Goal: Information Seeking & Learning: Learn about a topic

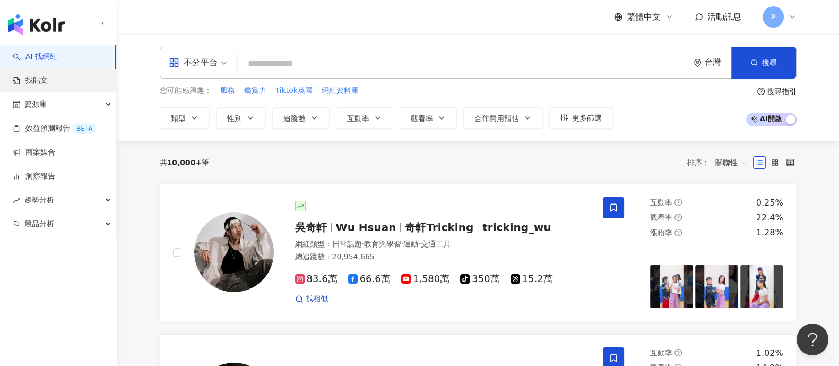
click at [45, 75] on link "找貼文" at bounding box center [30, 80] width 35 height 11
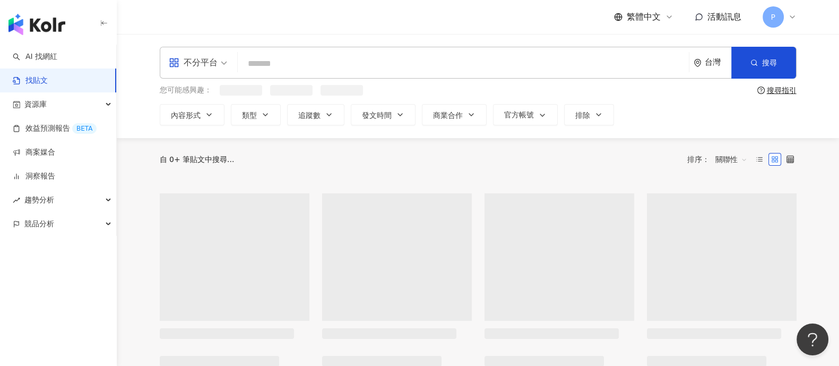
click at [334, 63] on input "search" at bounding box center [463, 63] width 443 height 23
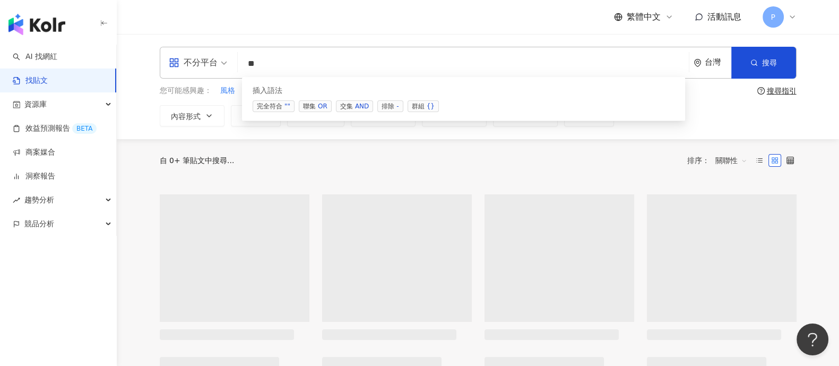
type input "*"
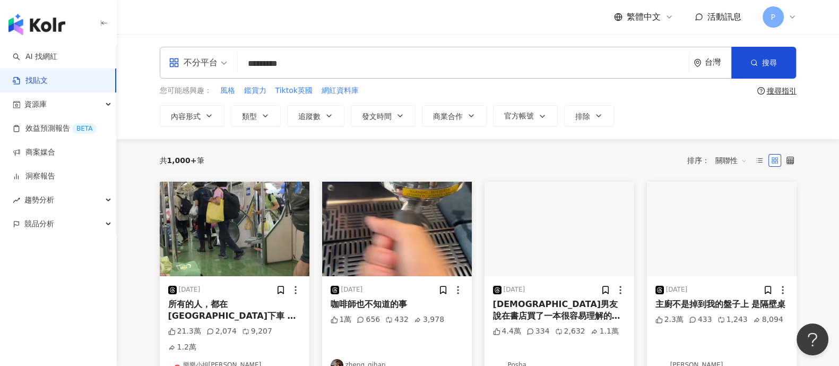
type input "*********"
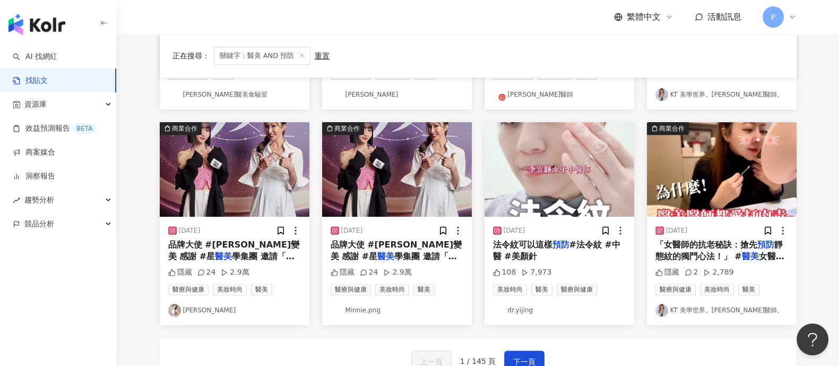
scroll to position [530, 0]
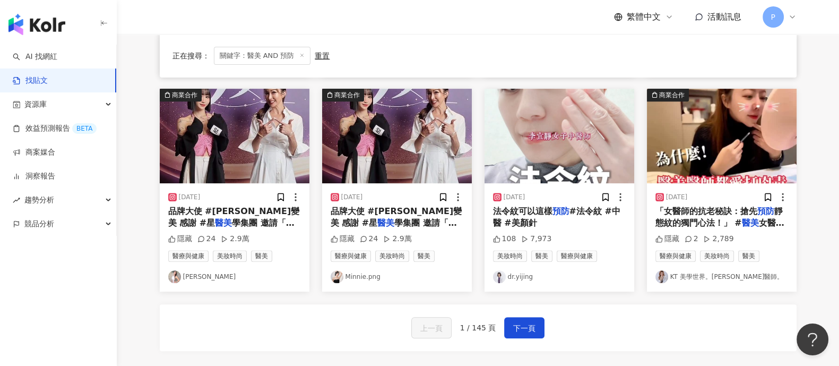
click at [547, 325] on div "上一頁 1 / 145 頁 下一頁" at bounding box center [478, 327] width 637 height 47
click at [525, 322] on span "下一頁" at bounding box center [524, 328] width 22 height 13
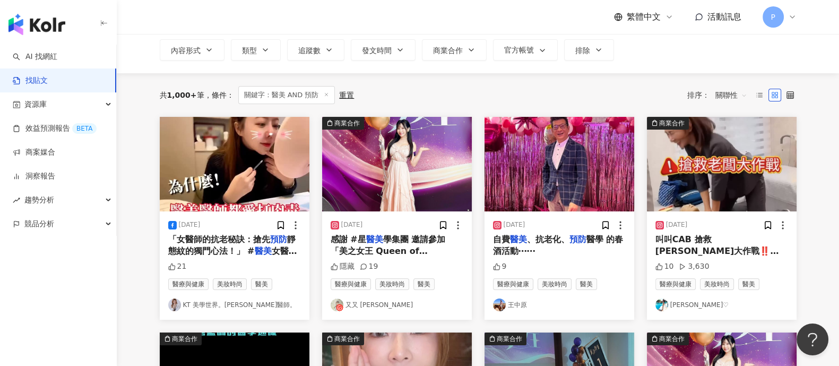
scroll to position [132, 0]
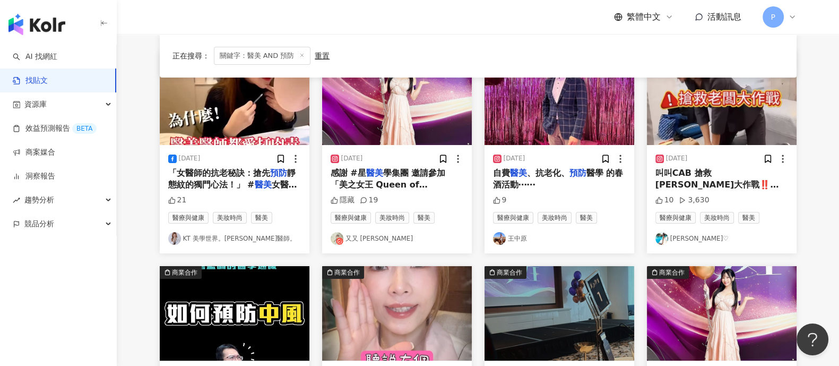
click at [218, 176] on span "「女醫師的抗老秘訣：搶先" at bounding box center [219, 173] width 102 height 10
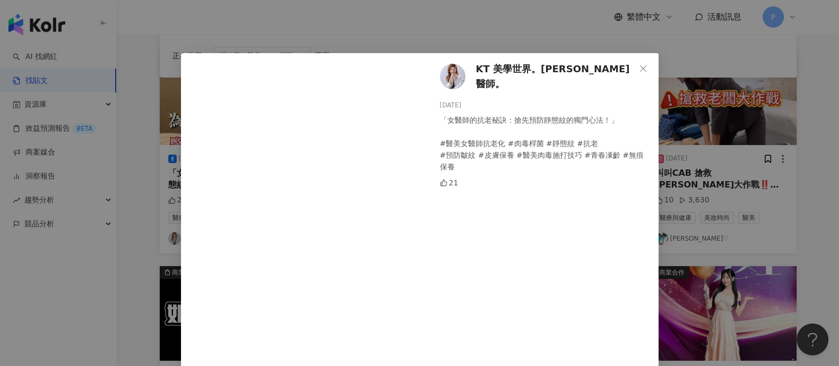
click at [679, 156] on div "KT 美學世界。[PERSON_NAME]醫師。 [DATE] 「女醫師的抗老秘訣：搶先預防靜態紋的獨門心法！」 #醫美女醫師抗老化 #肉毒桿菌 #靜態紋 #…" at bounding box center [419, 183] width 839 height 366
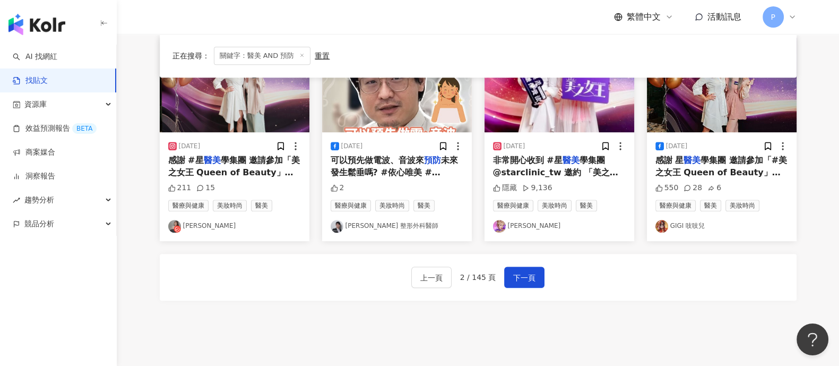
scroll to position [597, 0]
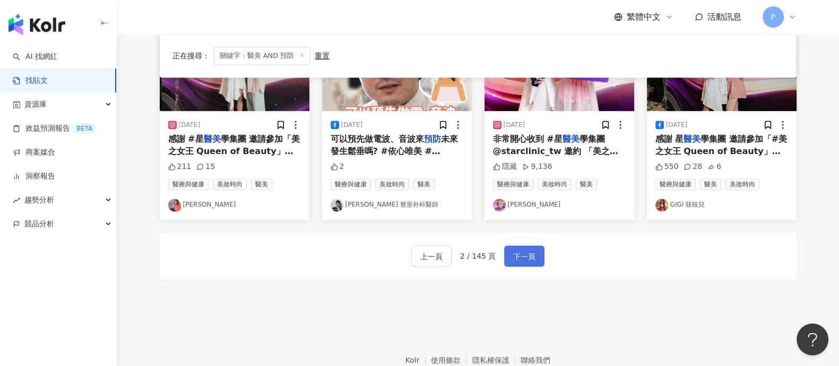
click at [528, 245] on button "下一頁" at bounding box center [524, 255] width 40 height 21
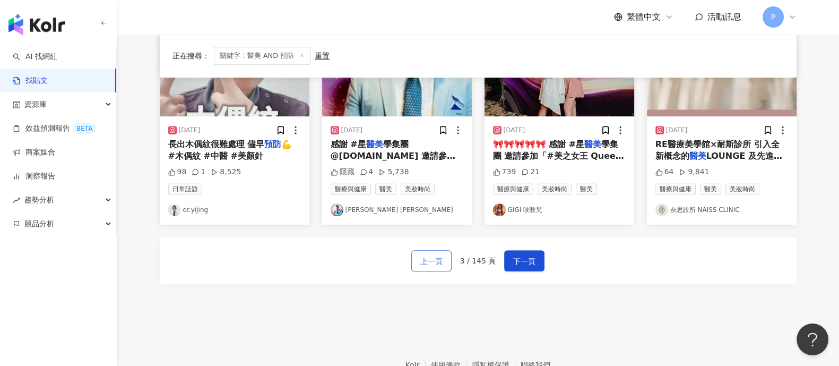
click at [434, 258] on span "上一頁" at bounding box center [431, 261] width 22 height 13
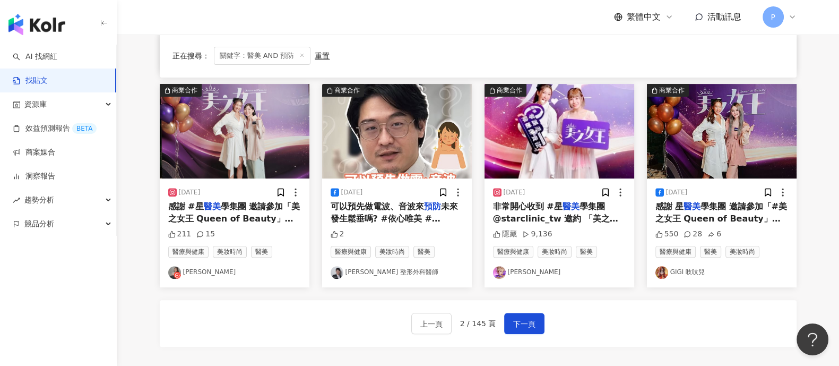
scroll to position [464, 0]
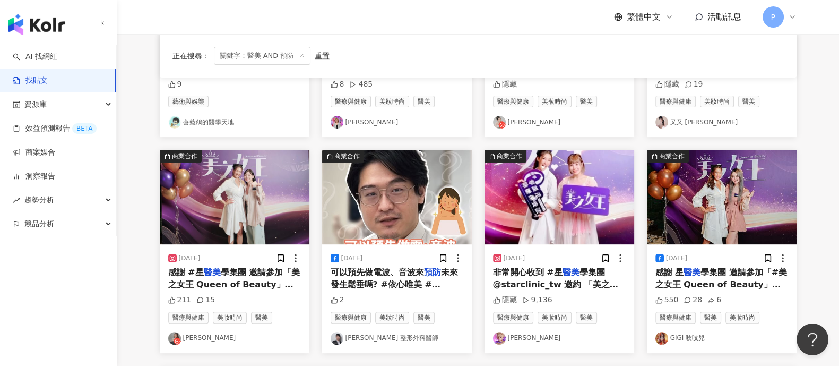
click at [414, 273] on span "可以預先做電波、音波來" at bounding box center [377, 272] width 93 height 10
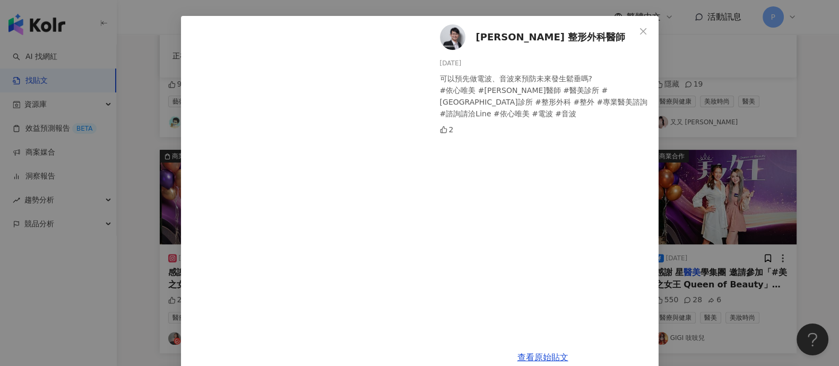
scroll to position [56, 0]
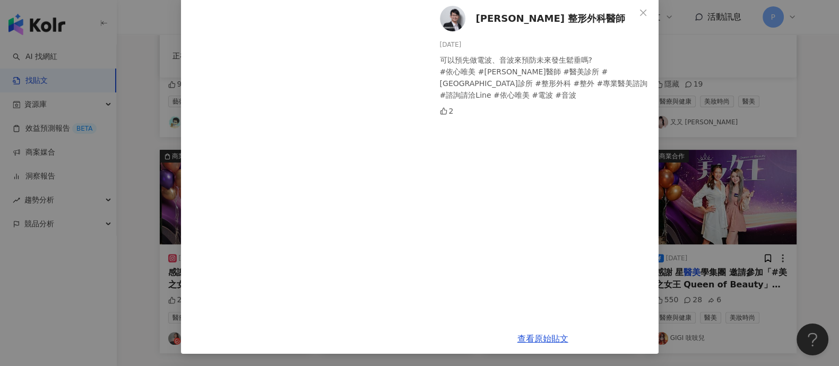
click at [118, 242] on div "[PERSON_NAME] 整形外科醫師 [DATE] 可以預先做電波、音波來預防未來發生鬆垂嗎? #依心唯美 #[PERSON_NAME]醫師 #醫美診所 …" at bounding box center [419, 183] width 839 height 366
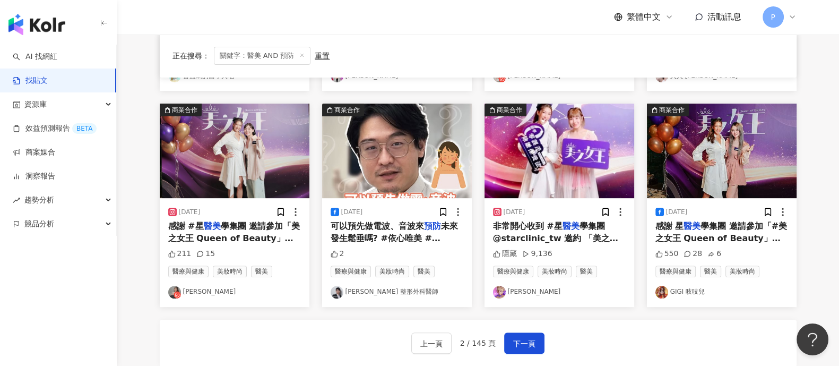
scroll to position [530, 0]
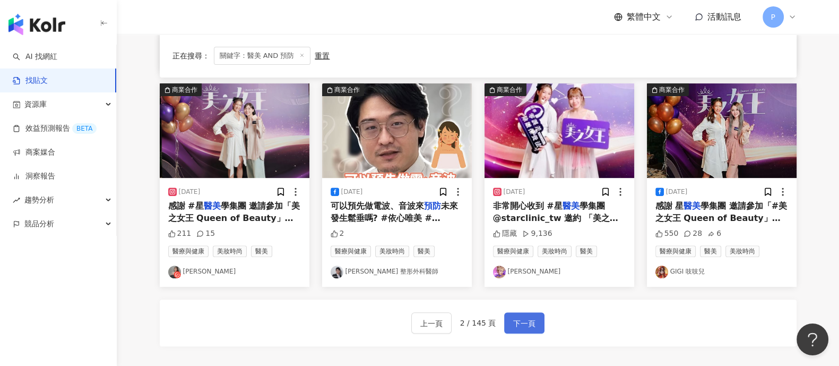
click at [528, 314] on button "下一頁" at bounding box center [524, 322] width 40 height 21
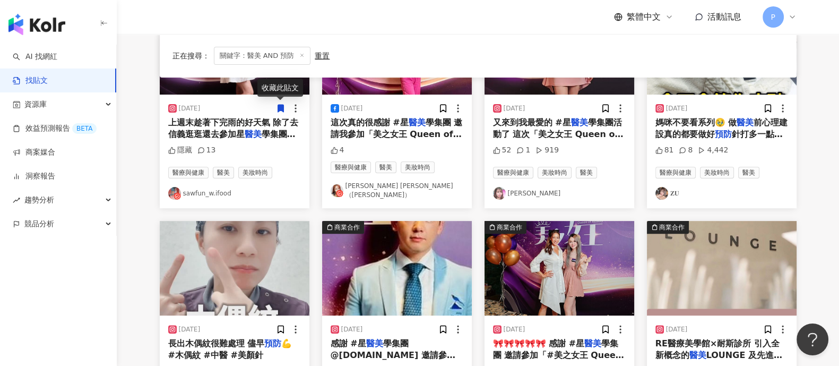
scroll to position [464, 0]
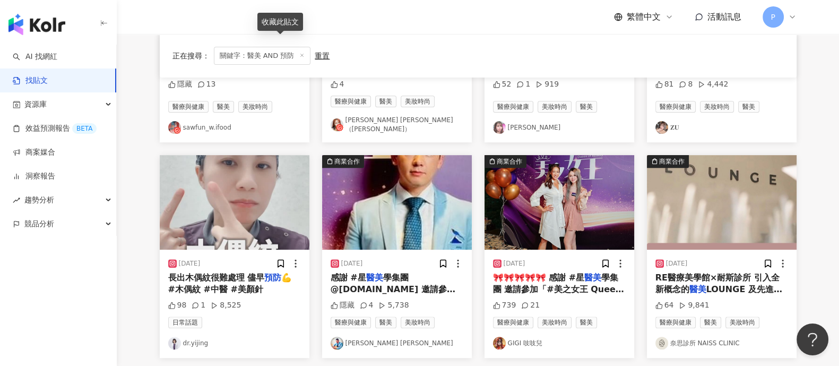
click at [252, 275] on span "長出木偶紋很難處理 儘早" at bounding box center [216, 277] width 97 height 10
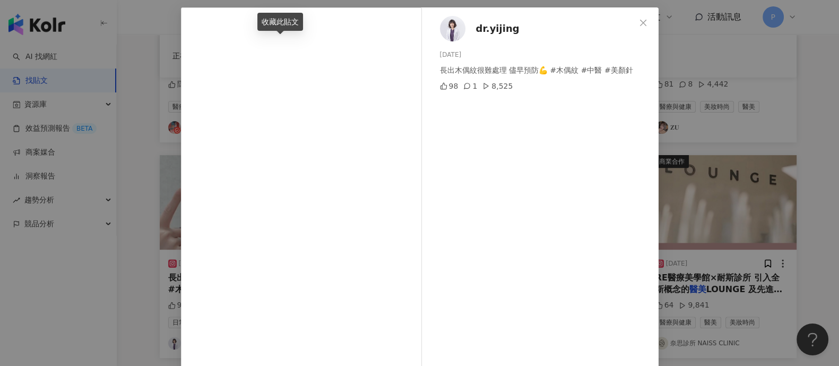
scroll to position [66, 0]
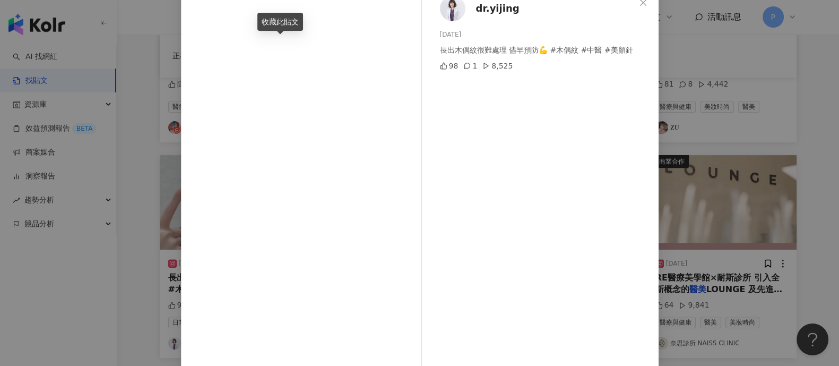
click at [163, 192] on div "dr.yijing [DATE] 長出木偶紋很難處理 儘早預防💪 #木偶紋 #中醫 #美顏針 98 1 8,525 查看原始貼文" at bounding box center [419, 183] width 839 height 366
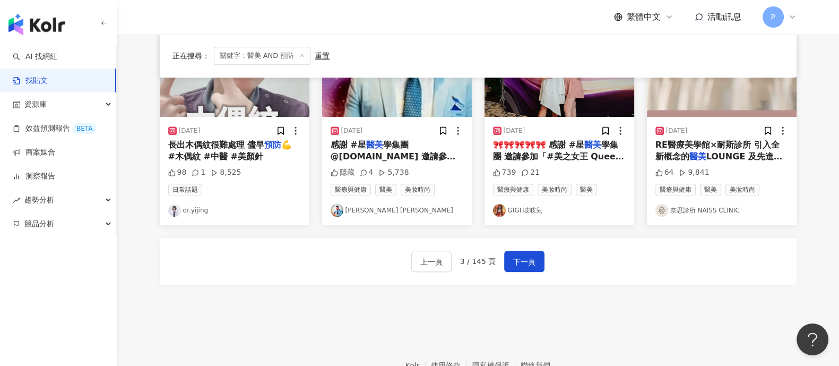
scroll to position [597, 0]
click at [526, 255] on span "下一頁" at bounding box center [524, 261] width 22 height 13
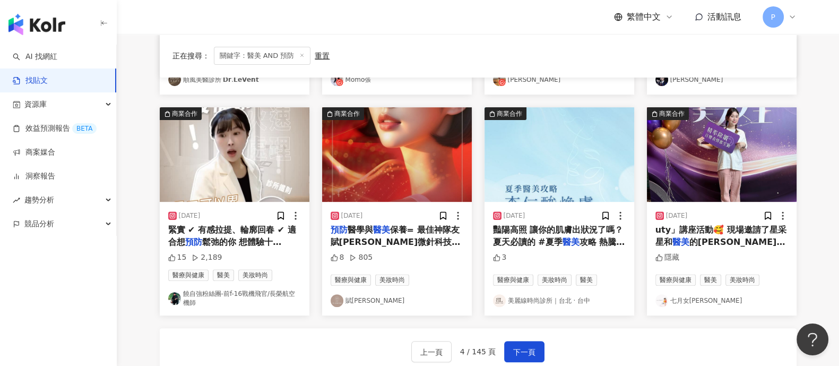
scroll to position [536, 0]
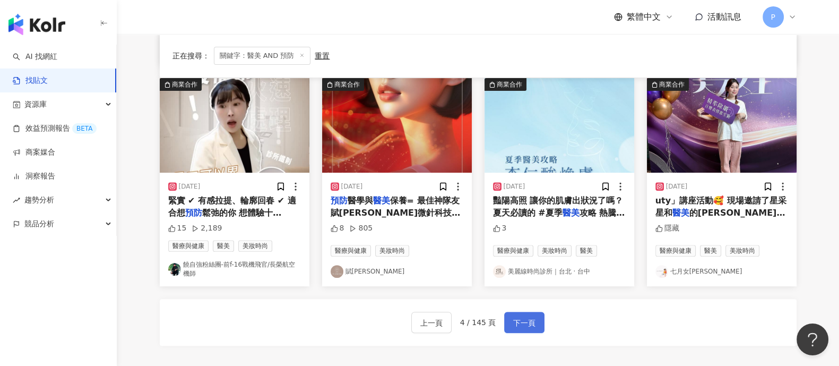
click at [523, 316] on span "下一頁" at bounding box center [524, 322] width 22 height 13
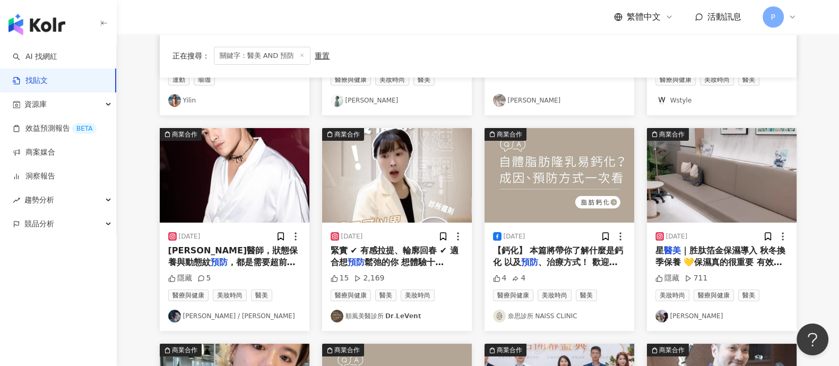
scroll to position [348, 0]
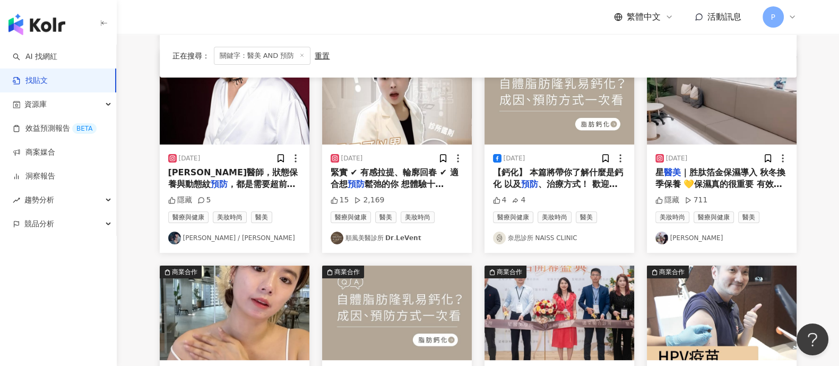
click at [408, 179] on span "鬆弛的你 想體驗十[PERSON_NAME]的緊緻魔力？" at bounding box center [396, 190] width 130 height 22
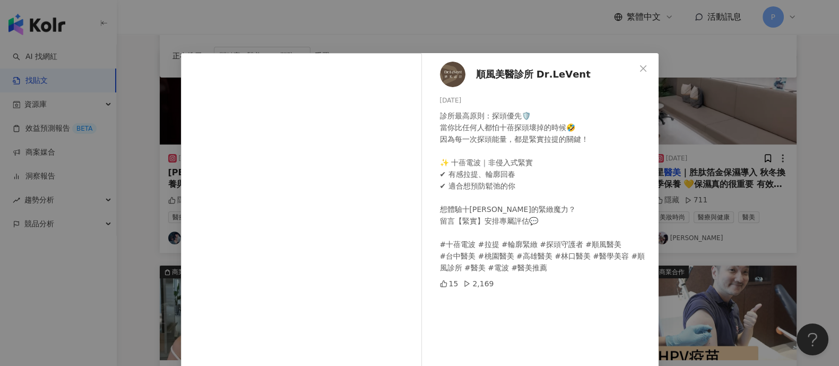
click at [733, 260] on div "順風美醫診所 𝗗𝗿.𝗟𝗲𝗩𝗲𝗻𝘁 [DATE] 診所最高原則：探頭優先🛡️ 當你比任何人都怕十蓓探頭壞掉的時候🤣 因為每一次探頭能量，都是緊實拉提的關鍵！ ✨…" at bounding box center [419, 183] width 839 height 366
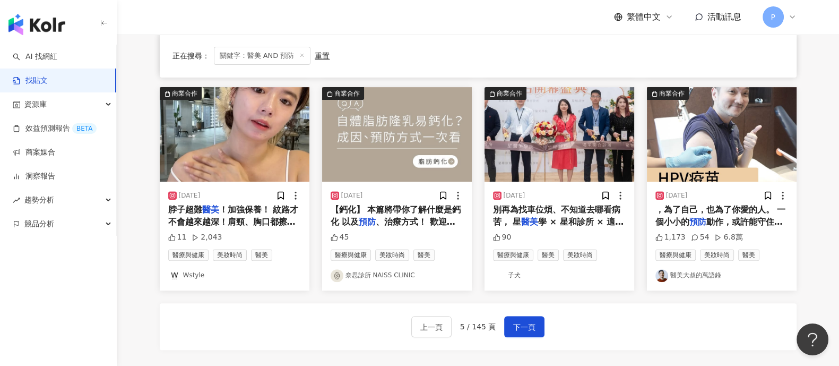
scroll to position [547, 0]
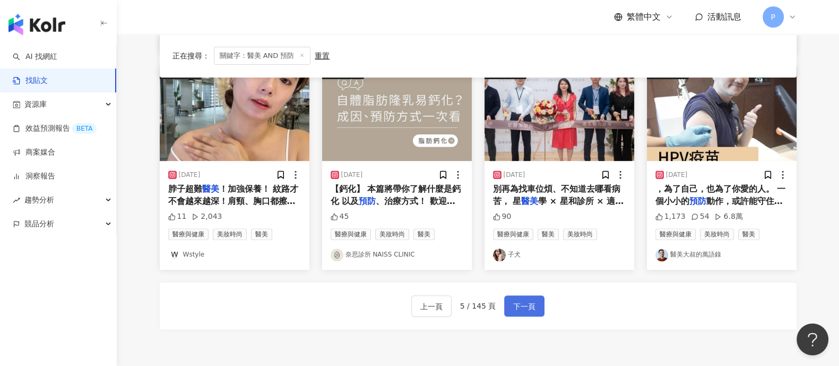
click at [523, 306] on span "下一頁" at bounding box center [524, 306] width 22 height 13
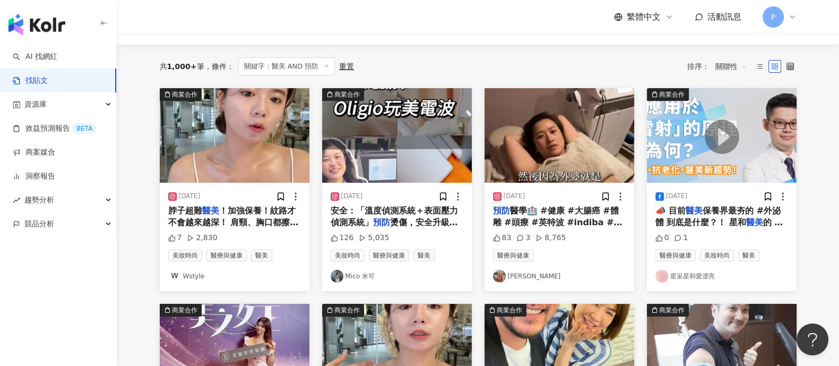
scroll to position [0, 0]
